Goal: Task Accomplishment & Management: Manage account settings

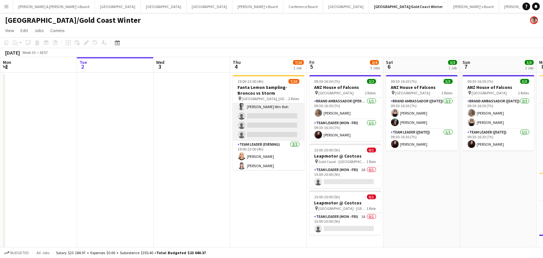
scroll to position [51, 0]
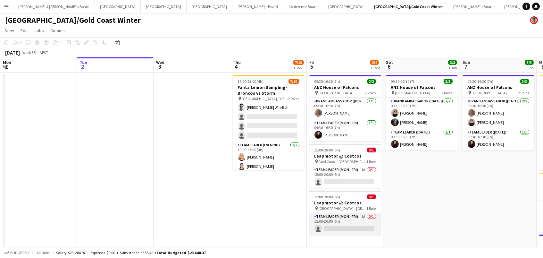
click at [339, 224] on app-card-role "Team Leader (Mon - Fri) 1A 0/1 15:00-20:00 (5h) single-neutral-actions" at bounding box center [345, 224] width 72 height 22
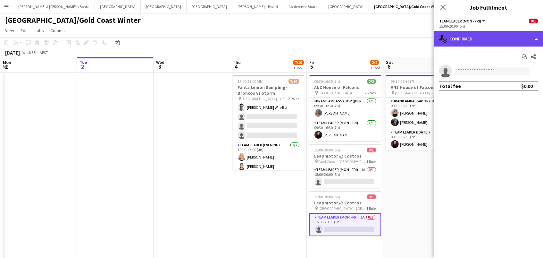
click at [472, 38] on div "single-neutral-actions-check-2 Confirmed" at bounding box center [488, 38] width 109 height 15
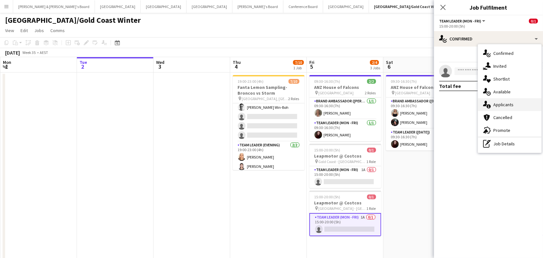
click at [501, 101] on div "single-neutral-actions-information Applicants" at bounding box center [509, 104] width 63 height 13
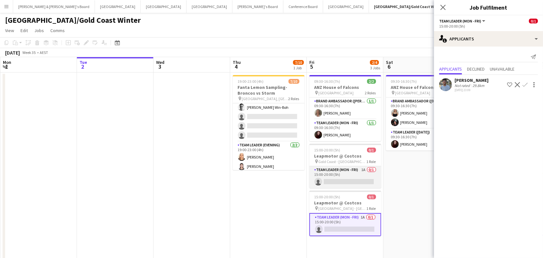
click at [355, 179] on app-card-role "Team Leader (Mon - Fri) 1A 0/1 15:00-20:00 (5h) single-neutral-actions" at bounding box center [345, 177] width 72 height 22
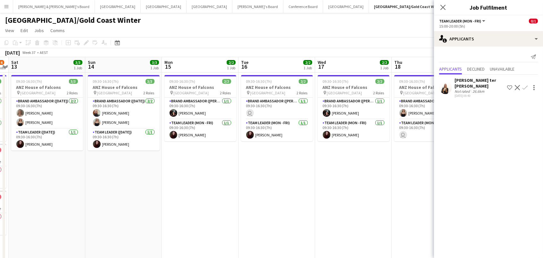
scroll to position [0, 146]
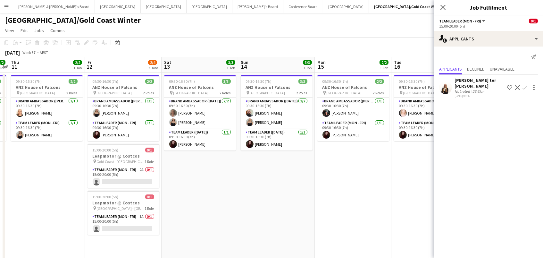
click at [248, 188] on app-date-cell "09:30-16:30 (7h) 3/3 ANZ House of Falcons pin Brisbane 2 Roles Brand Ambassador…" at bounding box center [276, 193] width 77 height 242
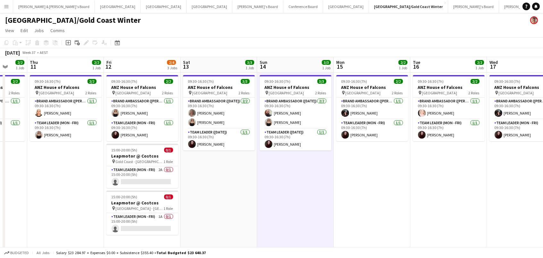
scroll to position [0, 160]
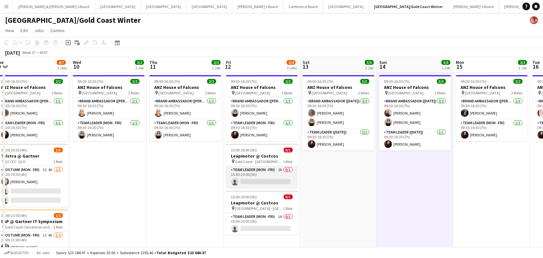
click at [277, 178] on app-card-role "Team Leader (Mon - Fri) 2A 0/1 15:00-20:00 (5h) single-neutral-actions" at bounding box center [262, 177] width 72 height 22
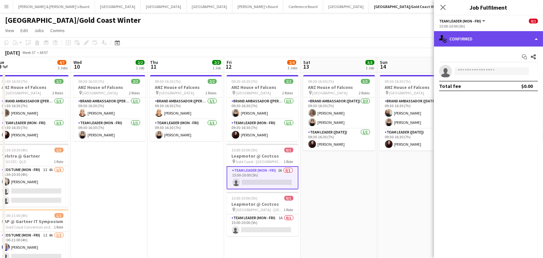
click at [505, 34] on div "single-neutral-actions-check-2 Confirmed" at bounding box center [488, 38] width 109 height 15
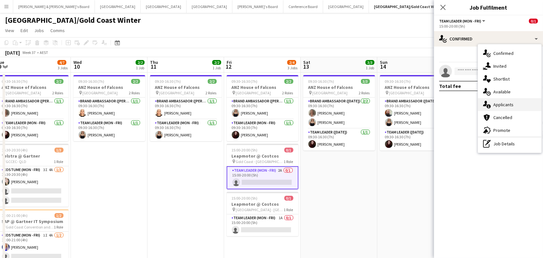
click at [497, 102] on div "single-neutral-actions-information Applicants" at bounding box center [509, 104] width 63 height 13
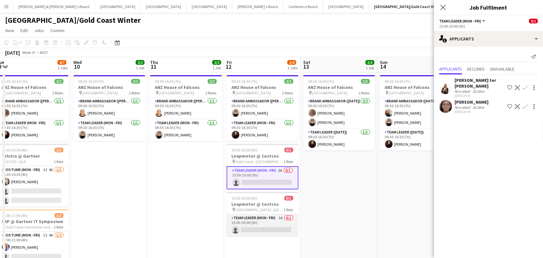
click at [260, 221] on app-card-role "Team Leader (Mon - Fri) 1A 0/1 15:00-20:00 (5h) single-neutral-actions" at bounding box center [263, 225] width 72 height 22
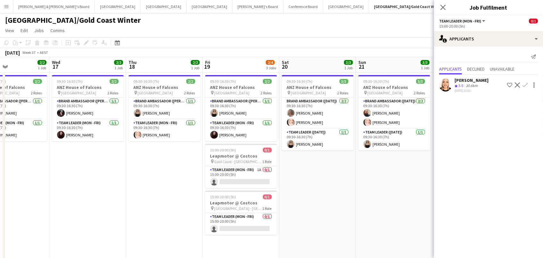
scroll to position [0, 224]
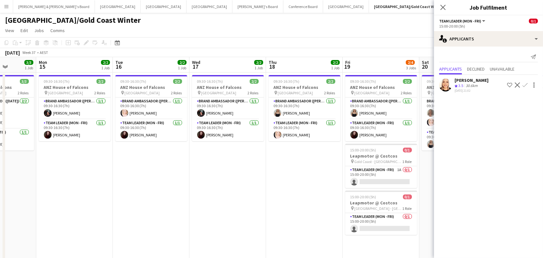
click at [390, 236] on app-date-cell "09:30-16:30 (7h) 2/2 ANZ House of Falcons pin Brisbane 2 Roles Brand Ambassador…" at bounding box center [381, 193] width 77 height 242
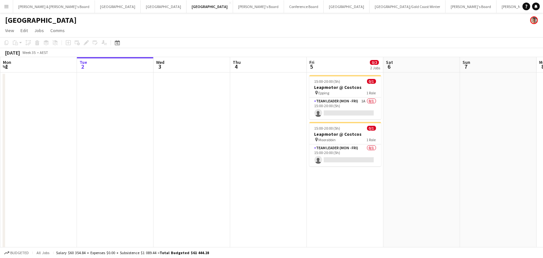
scroll to position [0, 0]
click at [356, 103] on app-card-role "Team Leader (Mon - Fri) 1A 0/1 15:00-20:00 (5h) single-neutral-actions" at bounding box center [345, 108] width 72 height 22
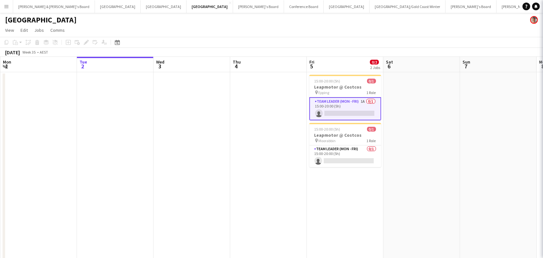
scroll to position [0, 153]
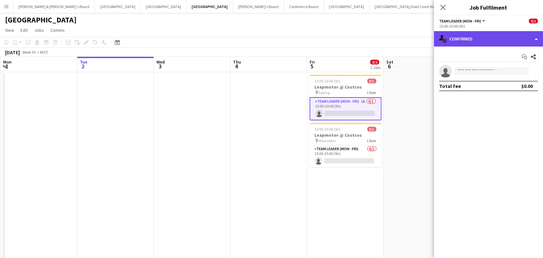
click at [455, 37] on div "single-neutral-actions-check-2 Confirmed" at bounding box center [488, 38] width 109 height 15
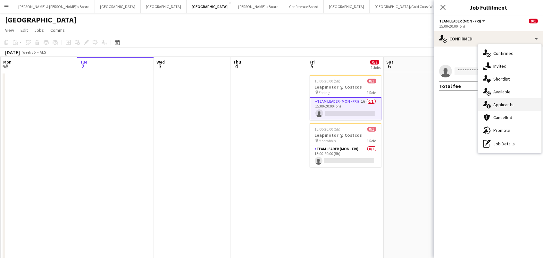
click at [490, 105] on icon at bounding box center [489, 106] width 4 height 4
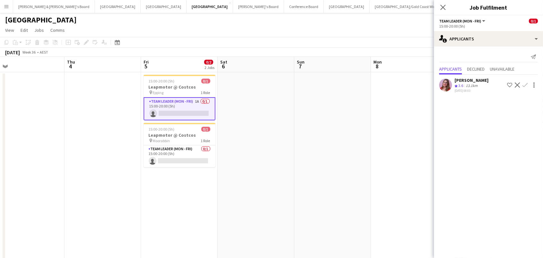
scroll to position [0, 260]
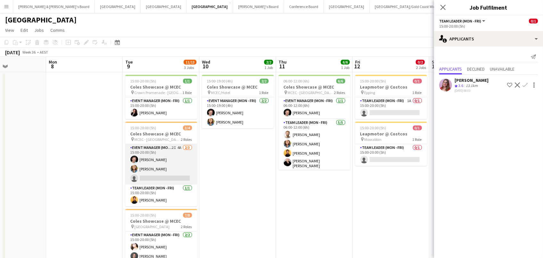
click at [153, 170] on app-card-role "Event Manager (Mon - Fri) 2I 4A [DATE] 15:00-20:00 (5h) [PERSON_NAME] [PERSON_N…" at bounding box center [161, 164] width 72 height 40
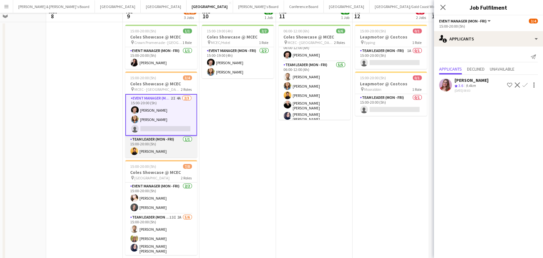
scroll to position [72, 0]
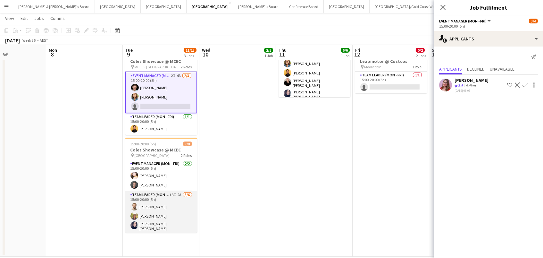
click at [168, 215] on app-card-role "Team Leader (Mon - Fri) 13I 2A [DATE] 15:00-20:00 (5h) [PERSON_NAME] [PERSON_NA…" at bounding box center [161, 226] width 72 height 70
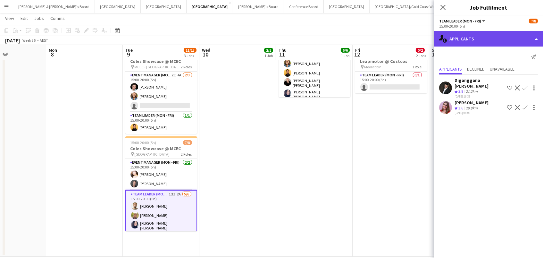
click at [498, 38] on div "single-neutral-actions-information Applicants" at bounding box center [488, 38] width 109 height 15
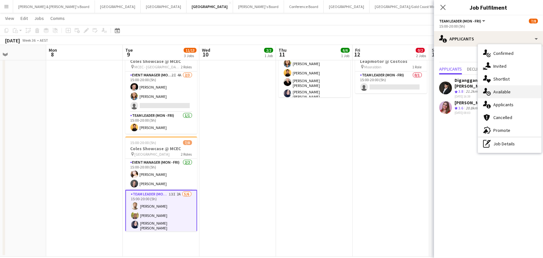
click at [505, 95] on div "single-neutral-actions-upload Available" at bounding box center [509, 91] width 63 height 13
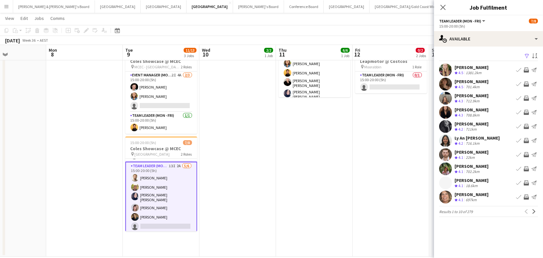
scroll to position [27, 0]
click at [525, 56] on app-icon "Filter" at bounding box center [526, 56] width 5 height 6
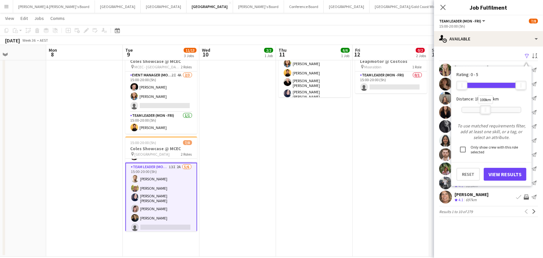
drag, startPoint x: 520, startPoint y: 105, endPoint x: 485, endPoint y: 106, distance: 34.7
click at [485, 106] on div "100km" at bounding box center [485, 109] width 11 height 9
click at [501, 174] on button "View Results" at bounding box center [505, 174] width 43 height 13
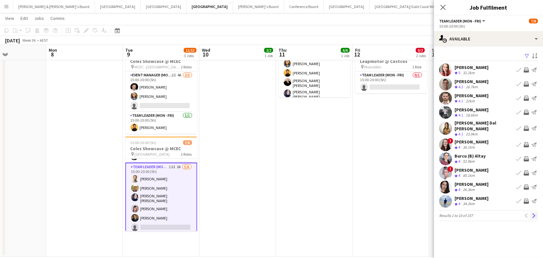
click at [534, 214] on button "Next" at bounding box center [534, 216] width 8 height 8
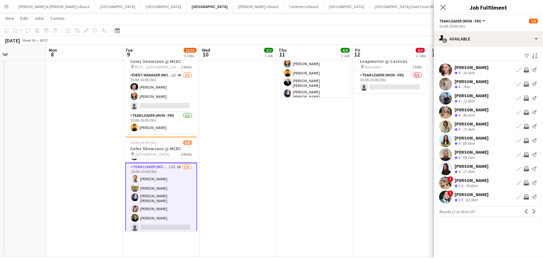
click at [527, 168] on app-icon "Invite crew" at bounding box center [526, 168] width 5 height 5
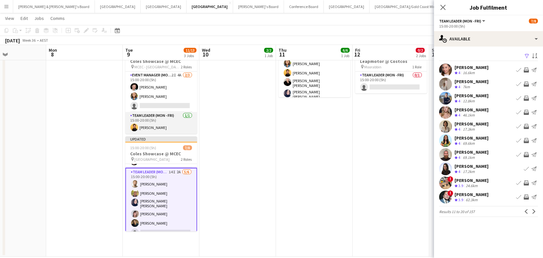
click at [150, 122] on app-card-role "Team Leader (Mon - Fri) [DATE] 15:00-20:00 (5h) [PERSON_NAME]" at bounding box center [161, 123] width 72 height 22
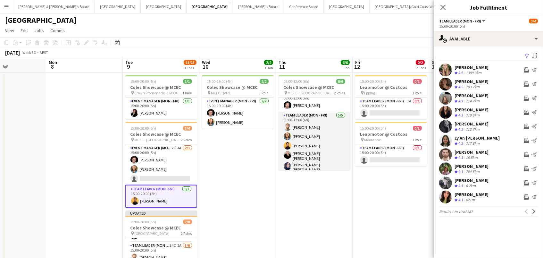
scroll to position [0, 0]
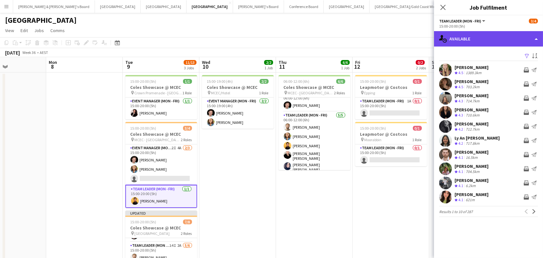
click at [482, 39] on div "single-neutral-actions-upload Available" at bounding box center [488, 38] width 109 height 15
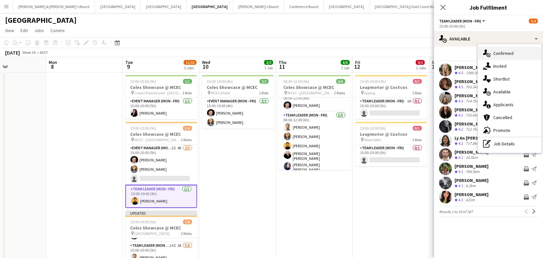
click at [493, 49] on div "single-neutral-actions-check-2 Confirmed" at bounding box center [509, 53] width 63 height 13
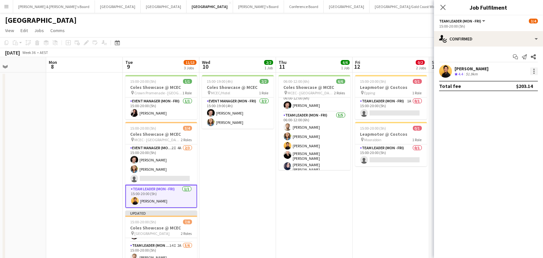
click at [534, 71] on div at bounding box center [533, 71] width 1 height 1
click at [525, 95] on span "Switch crew" at bounding box center [513, 98] width 40 height 6
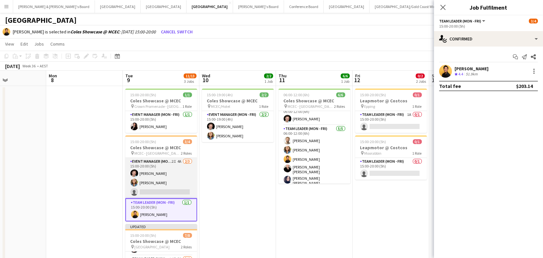
click at [135, 170] on app-user-avatar at bounding box center [134, 173] width 8 height 8
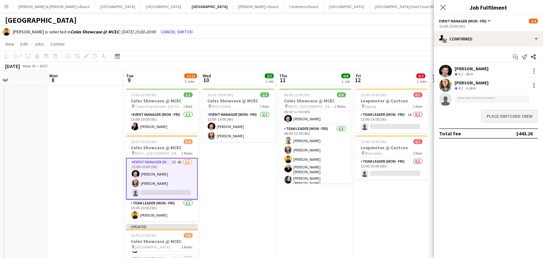
click at [502, 115] on button "Place switched crew" at bounding box center [509, 116] width 57 height 13
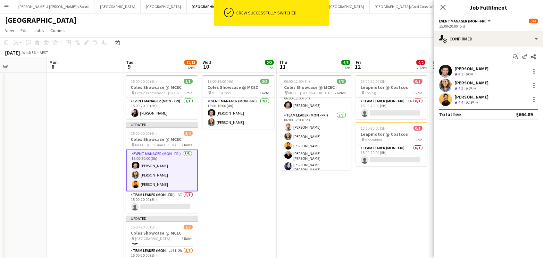
click at [211, 195] on app-date-cell "15:00-19:00 (4h) 2/2 Coles Showcase @ MCEC pin MCEC/Hotel 1 Role Event Manager …" at bounding box center [238, 200] width 77 height 257
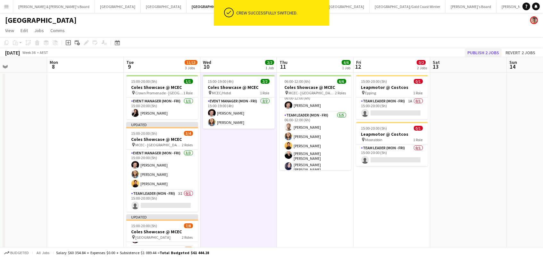
click at [495, 53] on button "Publish 2 jobs" at bounding box center [483, 52] width 37 height 8
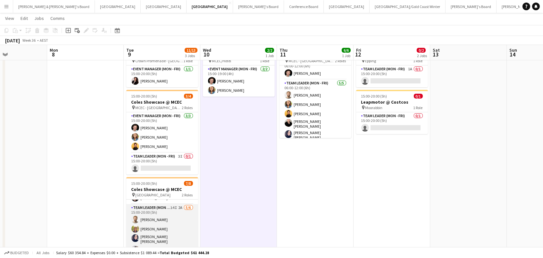
scroll to position [26, 0]
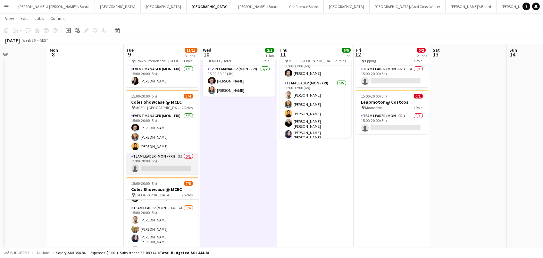
click at [171, 159] on app-card-role "Team Leader (Mon - Fri) 3I 0/1 15:00-20:00 (5h) single-neutral-actions" at bounding box center [162, 164] width 72 height 22
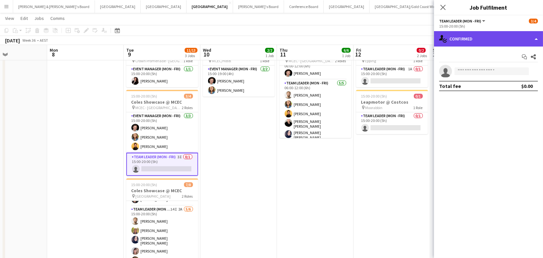
click at [487, 42] on div "single-neutral-actions-check-2 Confirmed" at bounding box center [488, 38] width 109 height 15
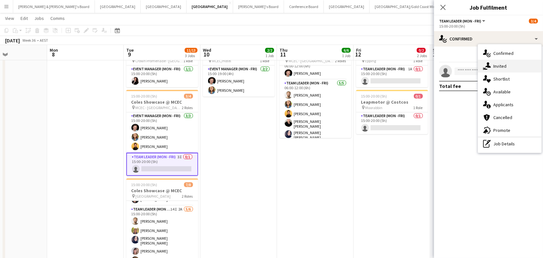
click at [497, 67] on div "single-neutral-actions-share-1 Invited" at bounding box center [509, 66] width 63 height 13
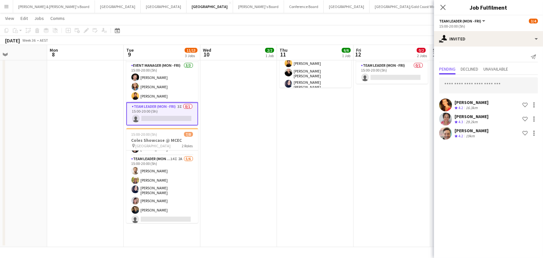
scroll to position [81, 0]
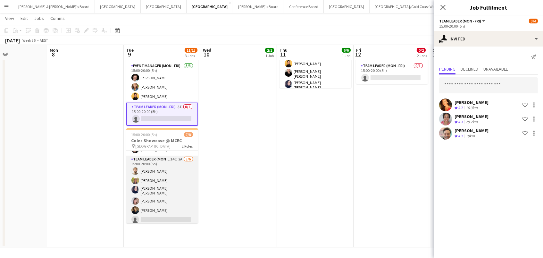
click at [186, 193] on app-card-role "Team Leader (Mon - Fri) 14I 2A [DATE] 15:00-20:00 (5h) [PERSON_NAME] [PERSON_NA…" at bounding box center [162, 190] width 72 height 70
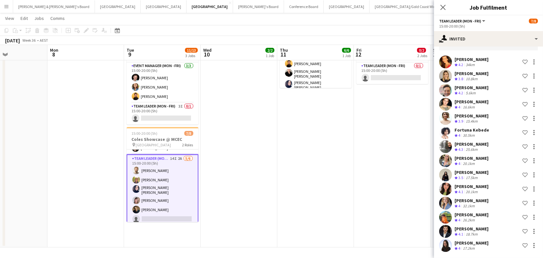
scroll to position [42, 0]
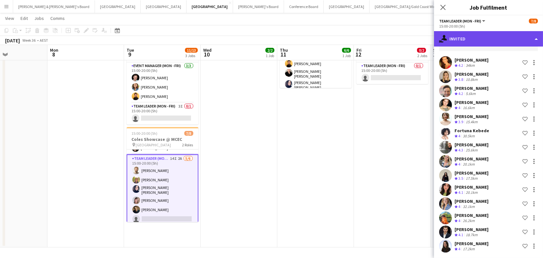
click at [501, 41] on div "single-neutral-actions-share-1 Invited" at bounding box center [488, 38] width 109 height 15
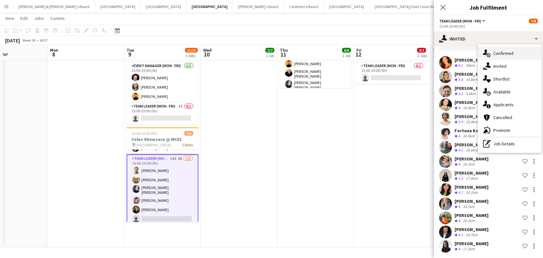
click at [508, 56] on div "single-neutral-actions-check-2 Confirmed" at bounding box center [509, 53] width 63 height 13
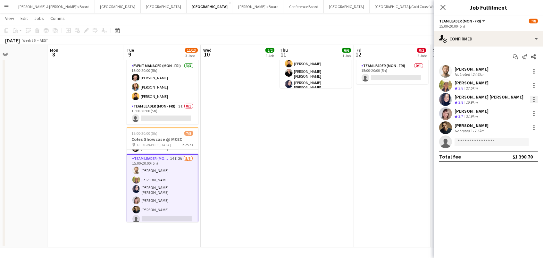
click at [533, 99] on div at bounding box center [533, 99] width 1 height 1
click at [526, 125] on span "Switch crew" at bounding box center [513, 126] width 40 height 6
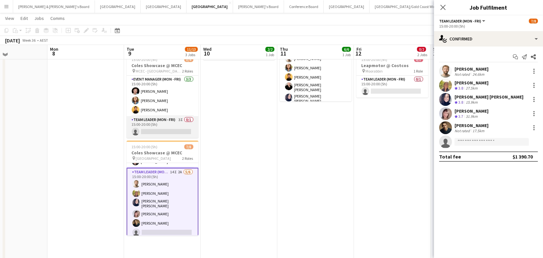
click at [177, 127] on app-card-role "Team Leader (Mon - Fri) 3I 0/1 15:00-20:00 (5h) single-neutral-actions" at bounding box center [163, 127] width 72 height 22
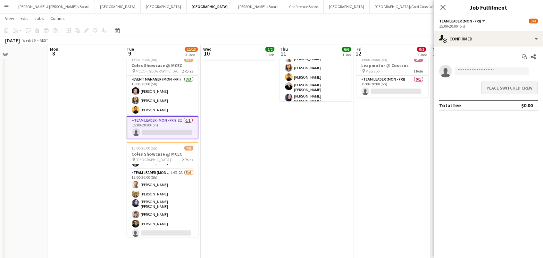
click at [486, 90] on button "Place switched crew" at bounding box center [509, 87] width 57 height 13
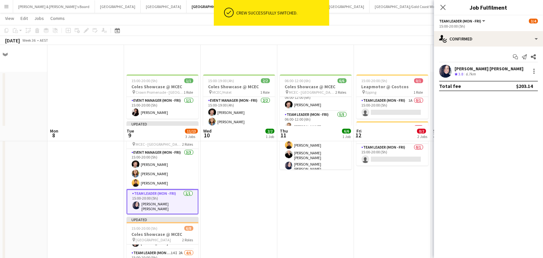
scroll to position [81, 0]
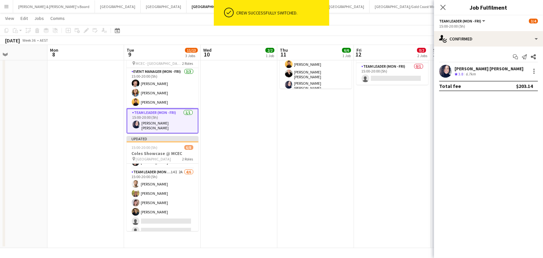
click at [347, 136] on app-date-cell "06:00-12:00 (6h) 6/6 Coles Showcase @ MCEC pin MCEC - VIC 2 Roles Event Manager…" at bounding box center [315, 119] width 77 height 257
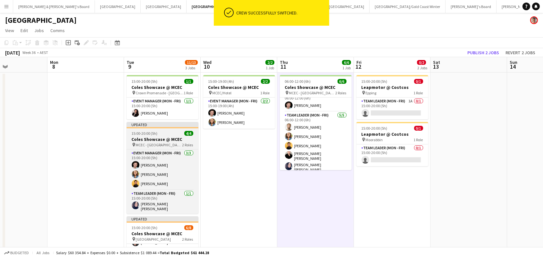
scroll to position [0, 0]
click at [144, 138] on h3 "Coles Showcase @ MCEC" at bounding box center [163, 139] width 72 height 6
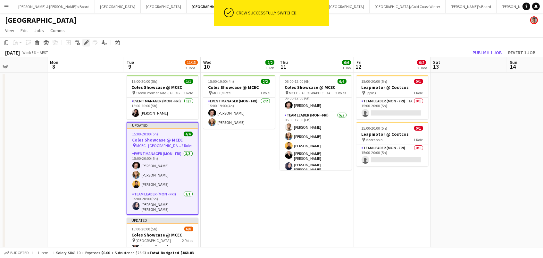
click at [87, 43] on icon "Edit" at bounding box center [86, 42] width 5 height 5
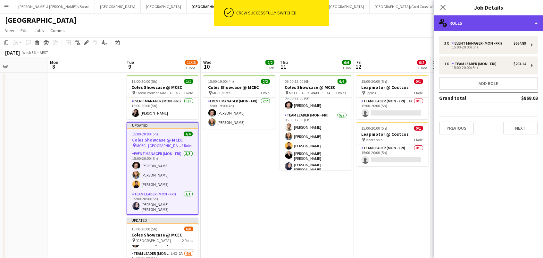
click at [499, 20] on div "multiple-users-add Roles" at bounding box center [488, 22] width 109 height 15
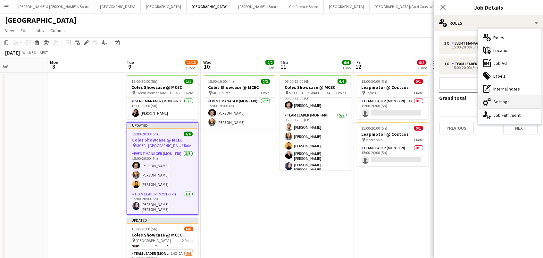
click at [504, 101] on div "cog-double-3 Settings" at bounding box center [509, 101] width 63 height 13
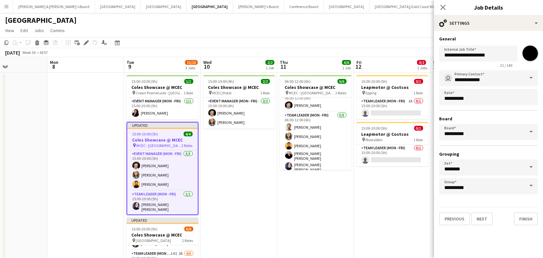
click at [527, 59] on input "*******" at bounding box center [530, 53] width 23 height 23
type input "*******"
click at [412, 44] on app-toolbar "Copy Paste Paste Command V Paste with crew Command Shift V Paste linked Job [GE…" at bounding box center [271, 42] width 543 height 11
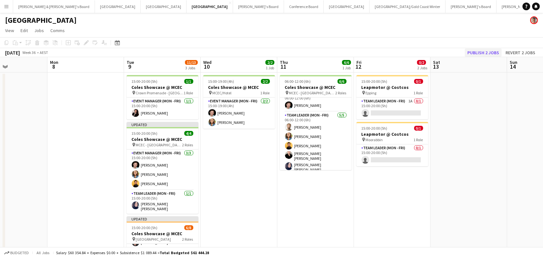
click at [496, 52] on button "Publish 2 jobs" at bounding box center [483, 52] width 37 height 8
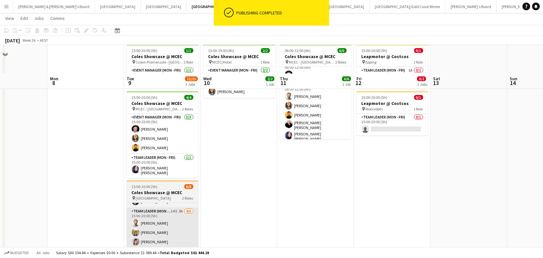
scroll to position [59, 0]
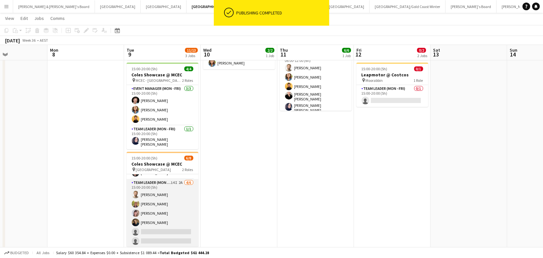
click at [161, 202] on app-card-role "Team Leader (Mon - Fri) 14I 2A [DATE] 15:00-20:00 (5h) [PERSON_NAME] [PERSON_NA…" at bounding box center [163, 213] width 72 height 68
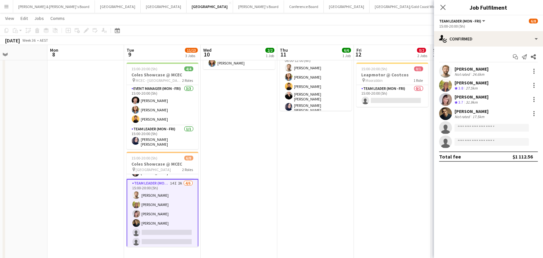
click at [288, 153] on app-date-cell "06:00-12:00 (6h) 6/6 Coles Showcase @ MCEC pin MCEC - VIC 2 Roles Event Manager…" at bounding box center [315, 141] width 77 height 257
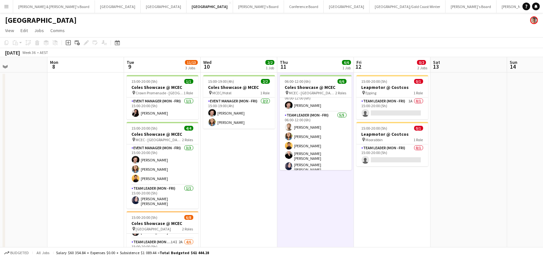
scroll to position [0, 0]
click at [115, 42] on icon at bounding box center [117, 42] width 5 height 5
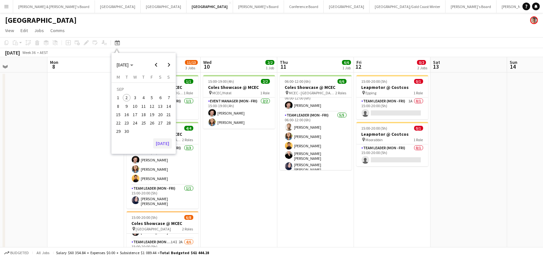
click at [162, 139] on button "[DATE]" at bounding box center [162, 143] width 19 height 10
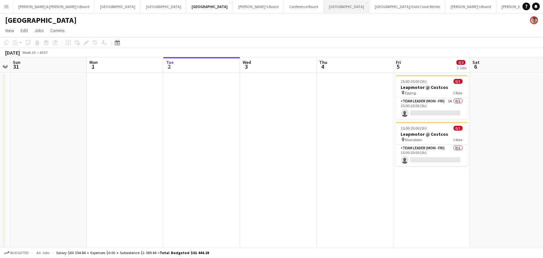
click at [324, 6] on button "Sydney Close" at bounding box center [347, 6] width 46 height 13
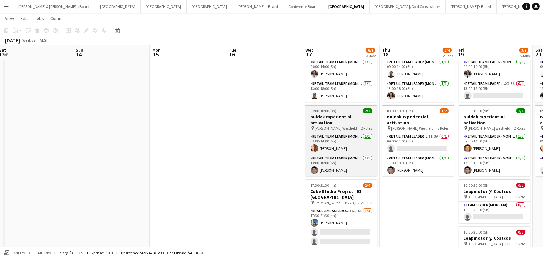
scroll to position [86, 0]
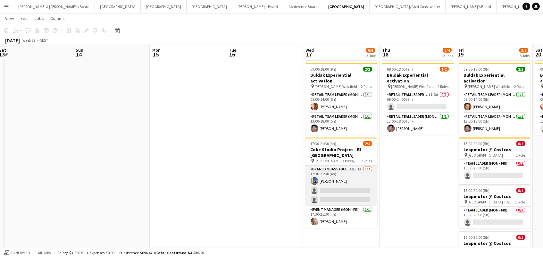
click at [324, 165] on app-card-role "Brand Ambassador (Mon - Fri) 16I 1A [DATE] 17:30-21:30 (4h) [PERSON_NAME] singl…" at bounding box center [341, 185] width 72 height 40
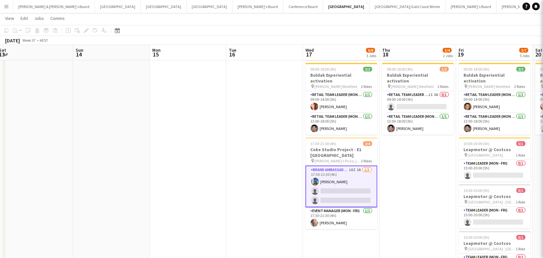
scroll to position [0, 309]
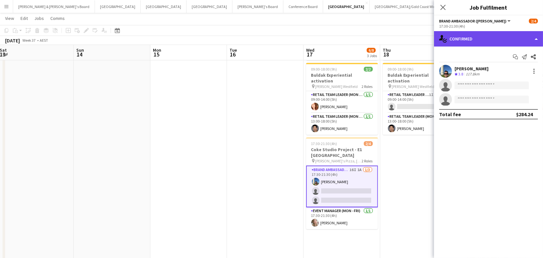
click at [507, 39] on div "single-neutral-actions-check-2 Confirmed" at bounding box center [488, 38] width 109 height 15
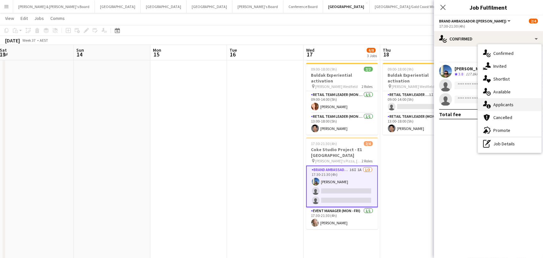
click at [510, 106] on div "single-neutral-actions-information Applicants" at bounding box center [509, 104] width 63 height 13
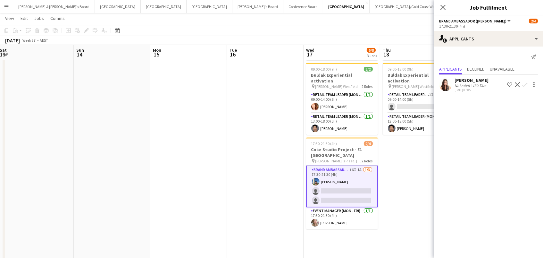
click at [526, 83] on app-icon "Confirm" at bounding box center [524, 84] width 5 height 5
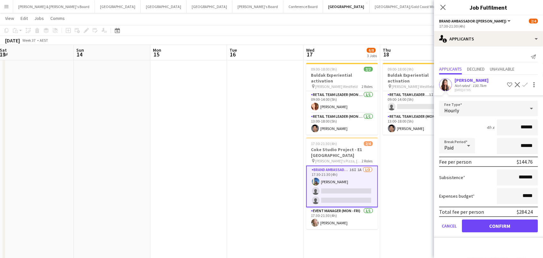
click at [500, 224] on button "Confirm" at bounding box center [500, 225] width 76 height 13
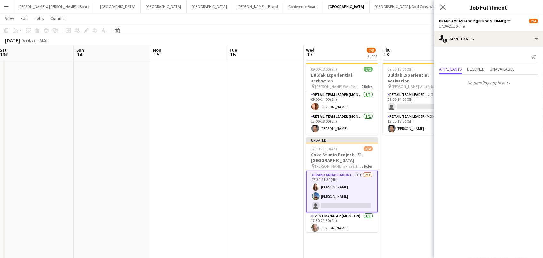
click at [282, 91] on app-date-cell at bounding box center [265, 138] width 77 height 304
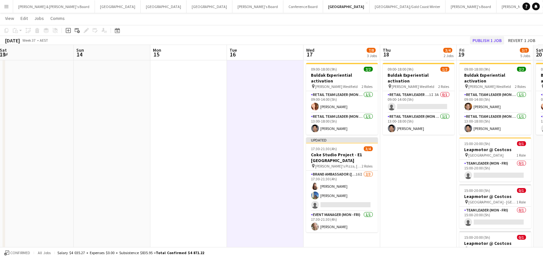
click at [495, 40] on button "Publish 1 job" at bounding box center [487, 40] width 34 height 8
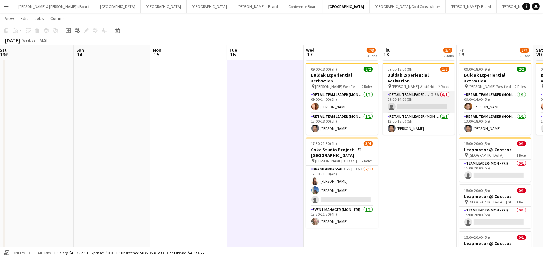
click at [413, 91] on app-card-role "RETAIL Team Leader (Mon - Fri) 1I 3A 0/1 09:00-14:00 (5h) single-neutral-actions" at bounding box center [419, 102] width 72 height 22
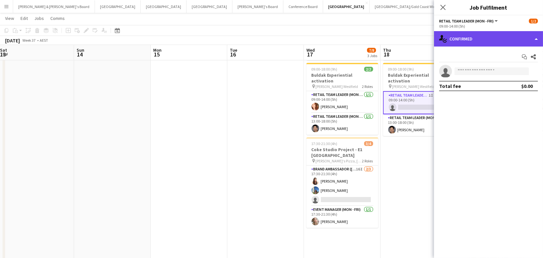
click at [521, 32] on div "single-neutral-actions-check-2 Confirmed" at bounding box center [488, 38] width 109 height 15
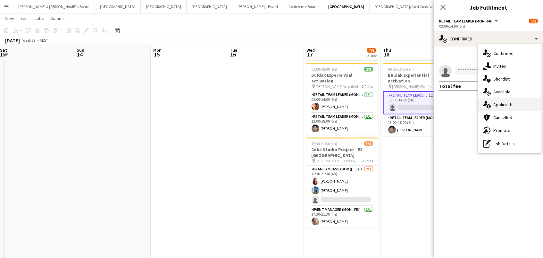
click at [522, 105] on div "single-neutral-actions-information Applicants" at bounding box center [509, 104] width 63 height 13
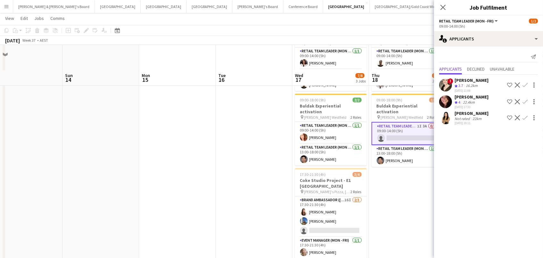
scroll to position [43, 0]
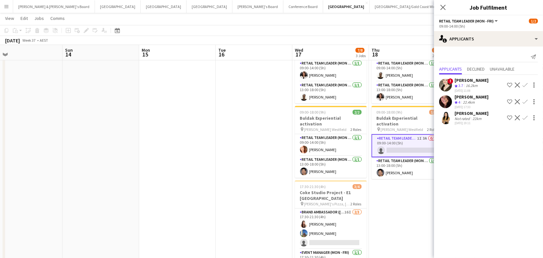
click at [409, 177] on app-date-cell "09:00-18:00 (9h) 2/2 Buldak Experiential activation pin [PERSON_NAME] Westfield…" at bounding box center [407, 181] width 77 height 304
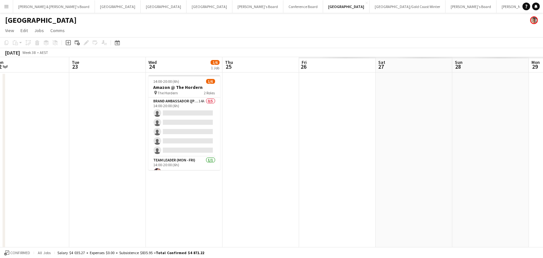
scroll to position [0, 258]
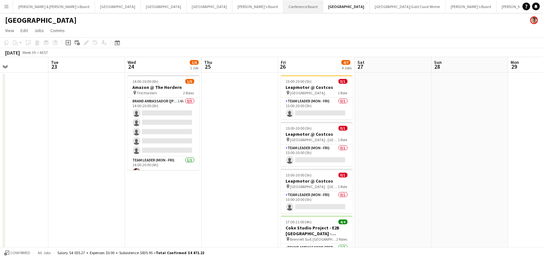
click at [283, 8] on button "Conference Board Close" at bounding box center [303, 6] width 40 height 13
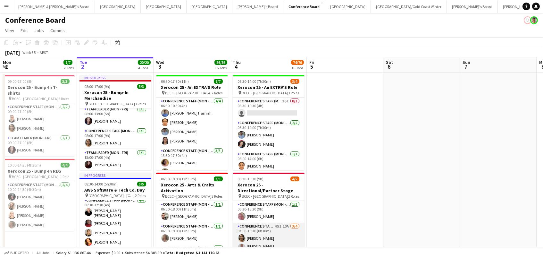
click at [285, 236] on app-card-role "Conference Staff (Mon - Fri) 45I 10A [DATE] 07:00-15:30 (8h30m) Kailyn [PERSON_…" at bounding box center [269, 248] width 72 height 52
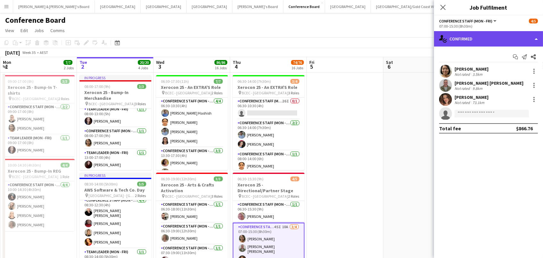
click at [494, 43] on div "single-neutral-actions-check-2 Confirmed" at bounding box center [488, 38] width 109 height 15
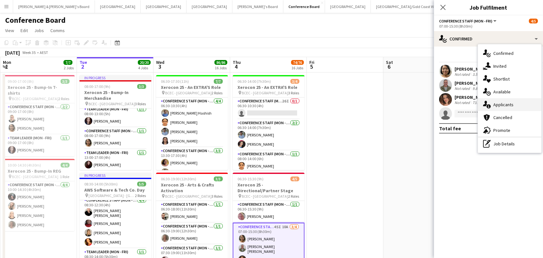
click at [499, 106] on div "single-neutral-actions-information Applicants" at bounding box center [509, 104] width 63 height 13
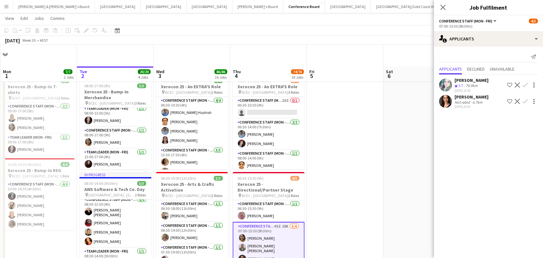
scroll to position [80, 0]
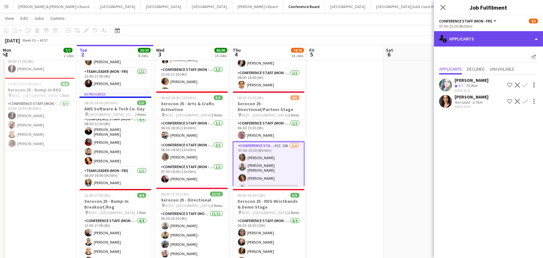
click at [469, 44] on div "single-neutral-actions-information Applicants" at bounding box center [488, 38] width 109 height 15
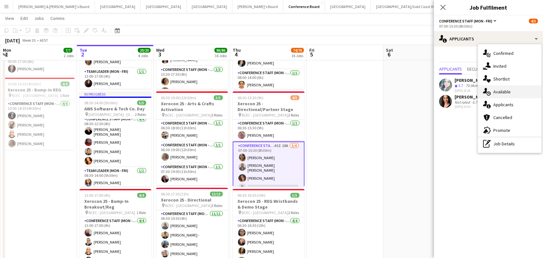
click at [497, 93] on div "single-neutral-actions-upload Available" at bounding box center [509, 91] width 63 height 13
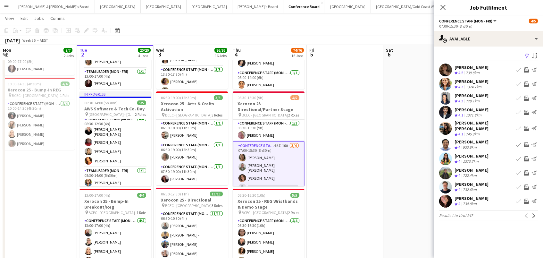
click at [526, 55] on app-icon "Filter" at bounding box center [526, 56] width 5 height 6
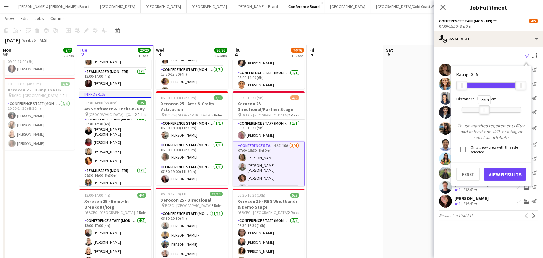
drag, startPoint x: 520, startPoint y: 110, endPoint x: 483, endPoint y: 113, distance: 36.7
click at [483, 113] on div "95km" at bounding box center [492, 110] width 60 height 16
click at [500, 176] on button "View Results" at bounding box center [505, 174] width 43 height 13
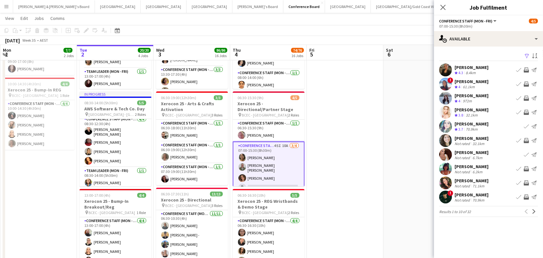
click at [480, 172] on div "6.2km" at bounding box center [477, 171] width 13 height 5
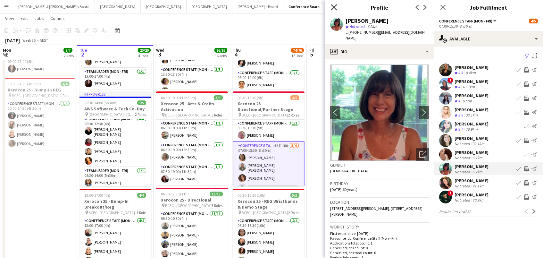
click at [333, 6] on icon at bounding box center [334, 7] width 6 height 6
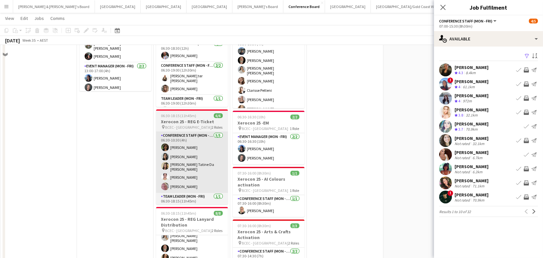
scroll to position [332, 0]
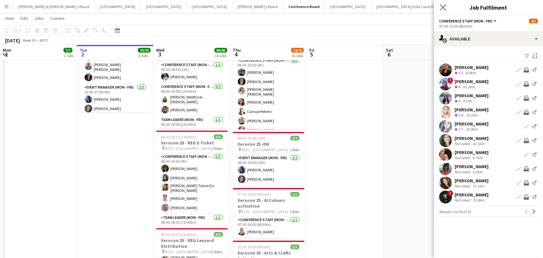
click at [440, 11] on app-icon "Close pop-in" at bounding box center [442, 7] width 9 height 9
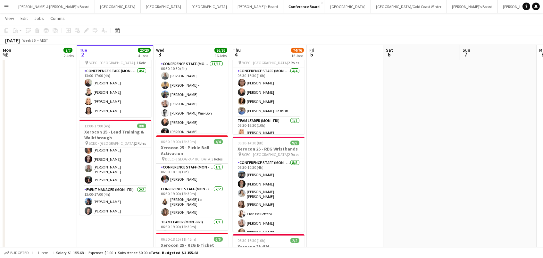
scroll to position [231, 0]
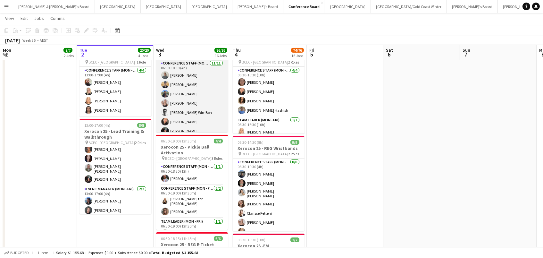
click at [179, 103] on app-card-role "Conference Staff (Mon - Fri) [DATE] 06:30-10:30 (4h) [PERSON_NAME] - [PERSON_NA…" at bounding box center [192, 117] width 72 height 115
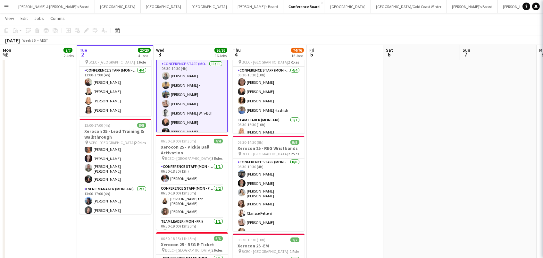
scroll to position [0, 153]
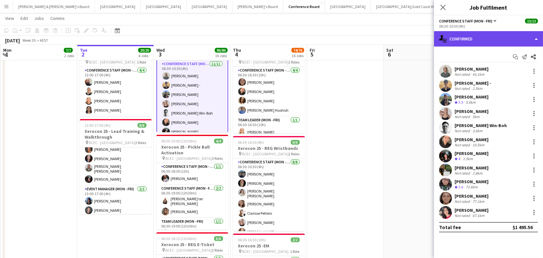
click at [482, 36] on div "single-neutral-actions-check-2 Confirmed" at bounding box center [488, 38] width 109 height 15
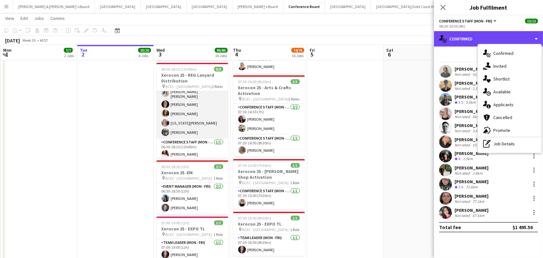
scroll to position [29, 0]
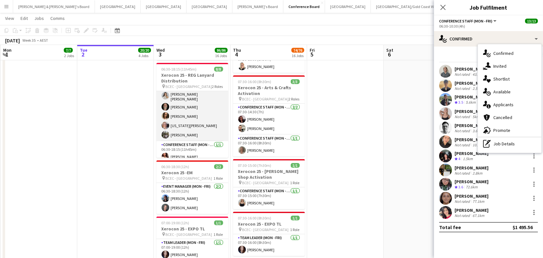
click at [174, 132] on app-card-role "Conference Staff (Mon - Fri) [DATE] 06:30-10:30 (4h) [PERSON_NAME] [PERSON_NAME…" at bounding box center [192, 101] width 72 height 79
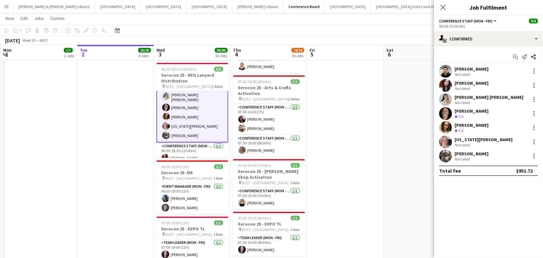
scroll to position [85, 0]
click at [463, 142] on div "Not rated" at bounding box center [462, 144] width 17 height 5
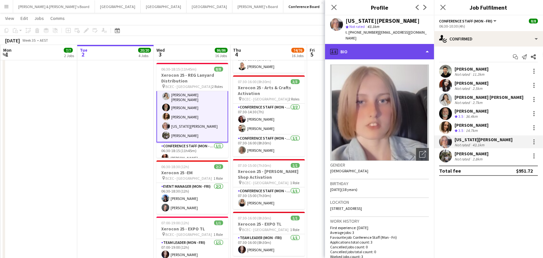
click at [404, 49] on div "profile Bio" at bounding box center [379, 51] width 109 height 15
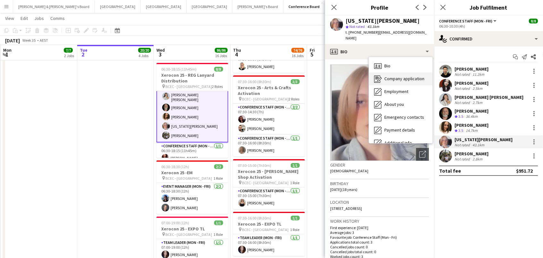
click at [411, 76] on span "Company application" at bounding box center [404, 79] width 40 height 6
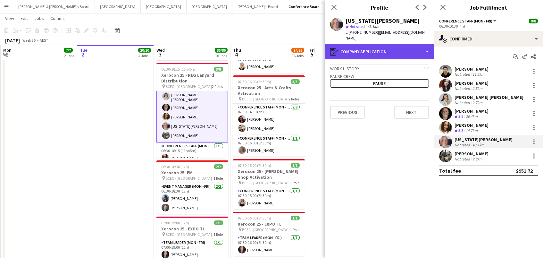
click at [403, 47] on div "register Company application" at bounding box center [379, 51] width 109 height 15
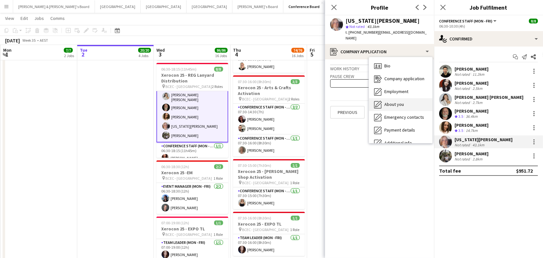
click at [399, 102] on div "About you About you" at bounding box center [400, 104] width 63 height 13
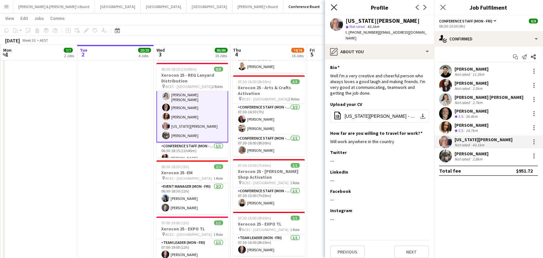
click at [335, 6] on icon at bounding box center [334, 7] width 6 height 6
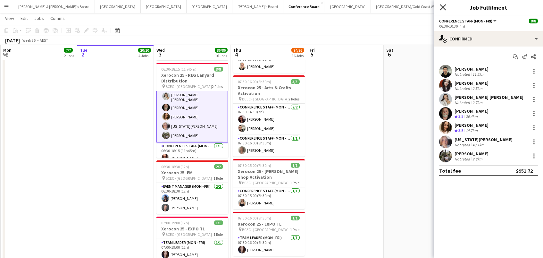
click at [442, 7] on icon at bounding box center [443, 7] width 6 height 6
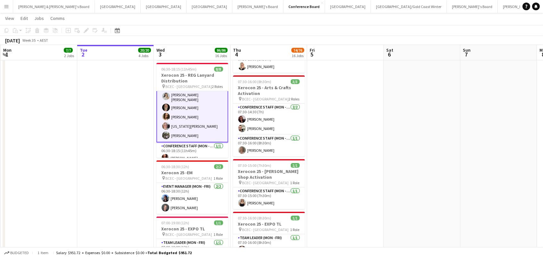
click at [190, 110] on app-card-role "Conference Staff (Mon - Fri) [DATE] 06:30-10:30 (4h) [PERSON_NAME] [PERSON_NAME…" at bounding box center [192, 102] width 72 height 81
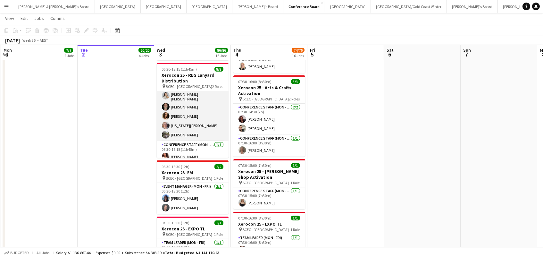
click at [190, 110] on app-card-role "Conference Staff (Mon - Fri) [DATE] 06:30-10:30 (4h) [PERSON_NAME] [PERSON_NAME…" at bounding box center [193, 101] width 72 height 79
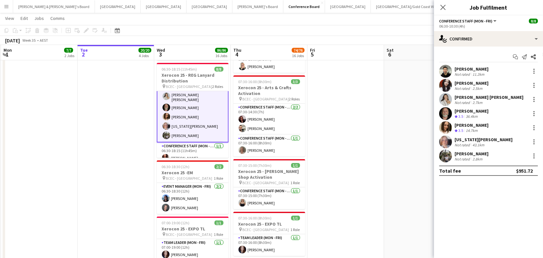
click at [446, 138] on app-user-avatar at bounding box center [445, 141] width 13 height 13
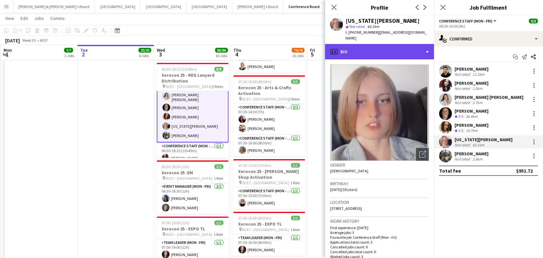
click at [417, 46] on div "profile Bio" at bounding box center [379, 51] width 109 height 15
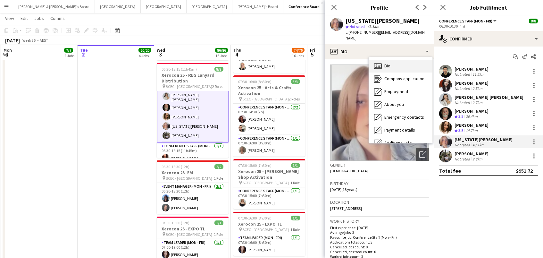
click at [411, 60] on div "Bio Bio" at bounding box center [400, 66] width 63 height 13
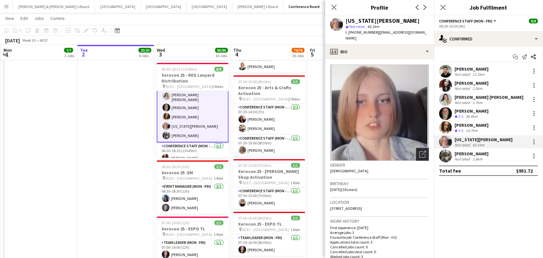
click at [423, 151] on div "Open photos pop-in" at bounding box center [422, 154] width 13 height 13
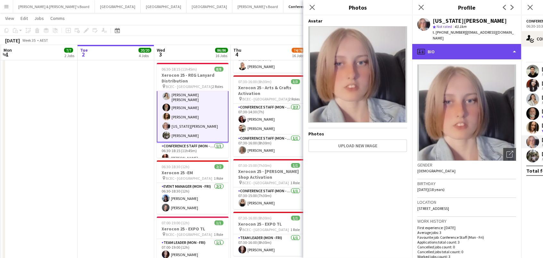
click at [448, 51] on div "profile Bio" at bounding box center [466, 51] width 109 height 15
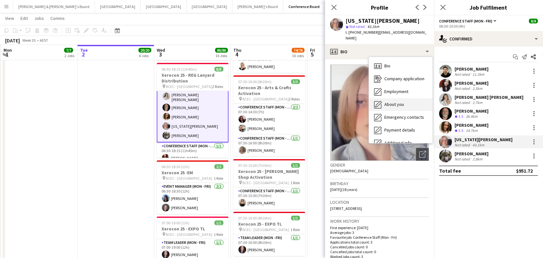
click at [414, 101] on div "About you About you" at bounding box center [400, 104] width 63 height 13
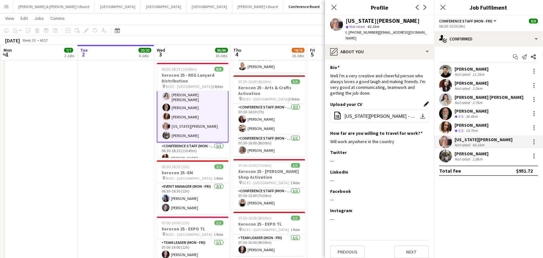
click at [426, 101] on app-icon "Edit this field" at bounding box center [426, 103] width 5 height 5
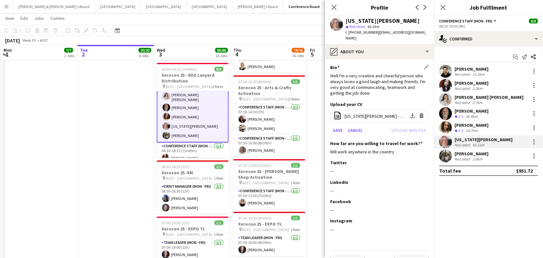
click at [420, 64] on div "Bio Edit this field" at bounding box center [379, 67] width 99 height 6
click at [426, 64] on div "Bio Edit this field" at bounding box center [379, 67] width 99 height 6
click at [398, 73] on div "Well I'm a very creative and cheerful person who always loves a good laugh and …" at bounding box center [379, 84] width 99 height 23
click at [427, 59] on app-section-data-types "Bio Edit this field Well I'm a very creative and cheerful person who always lov…" at bounding box center [379, 158] width 109 height 198
click at [334, 10] on app-icon "Close pop-in" at bounding box center [333, 7] width 9 height 9
